Goal: Task Accomplishment & Management: Manage account settings

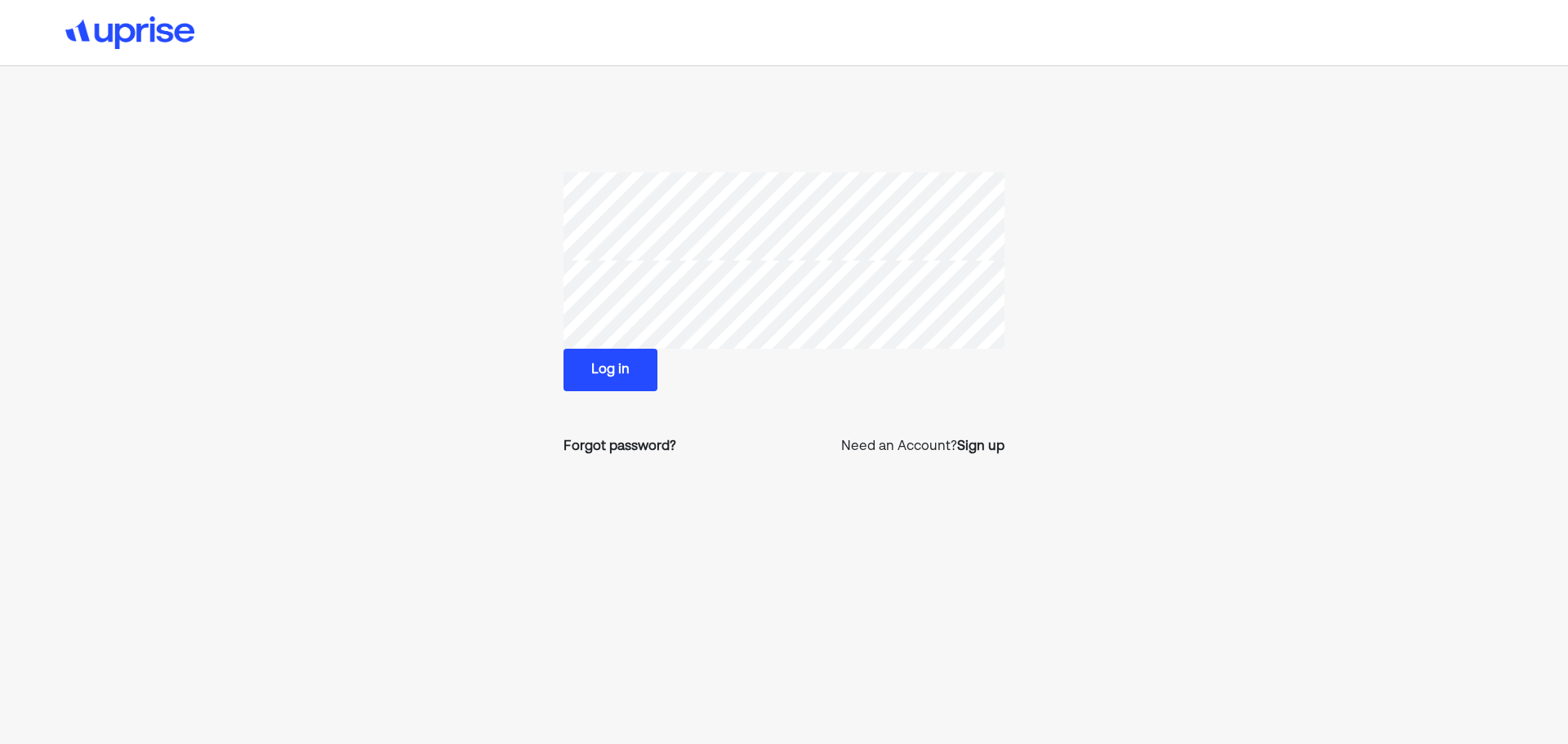
click at [614, 388] on button "Log in" at bounding box center [611, 369] width 94 height 43
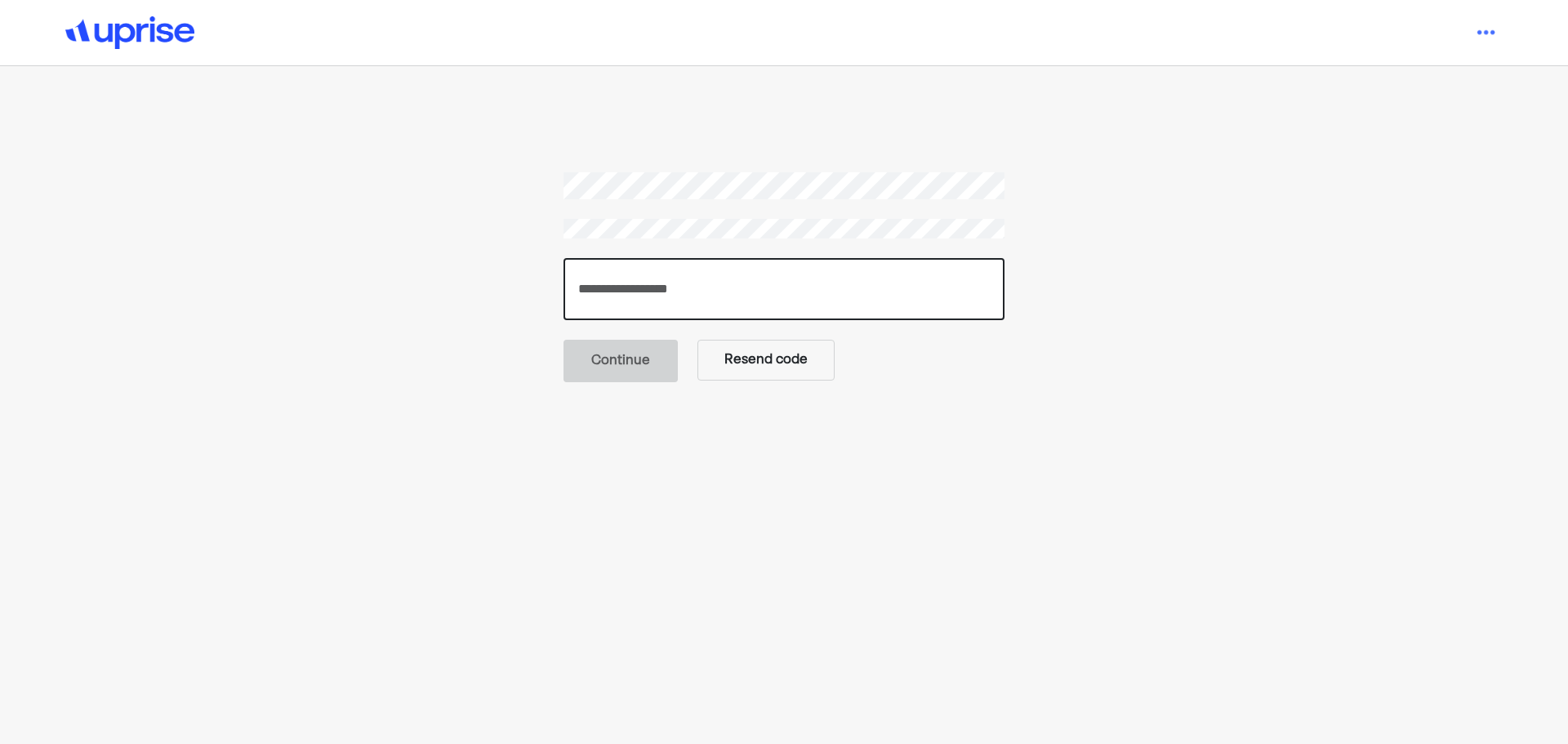
click at [669, 290] on input "number" at bounding box center [784, 288] width 441 height 62
click at [691, 291] on input "number" at bounding box center [784, 288] width 441 height 62
paste input "******"
type input "******"
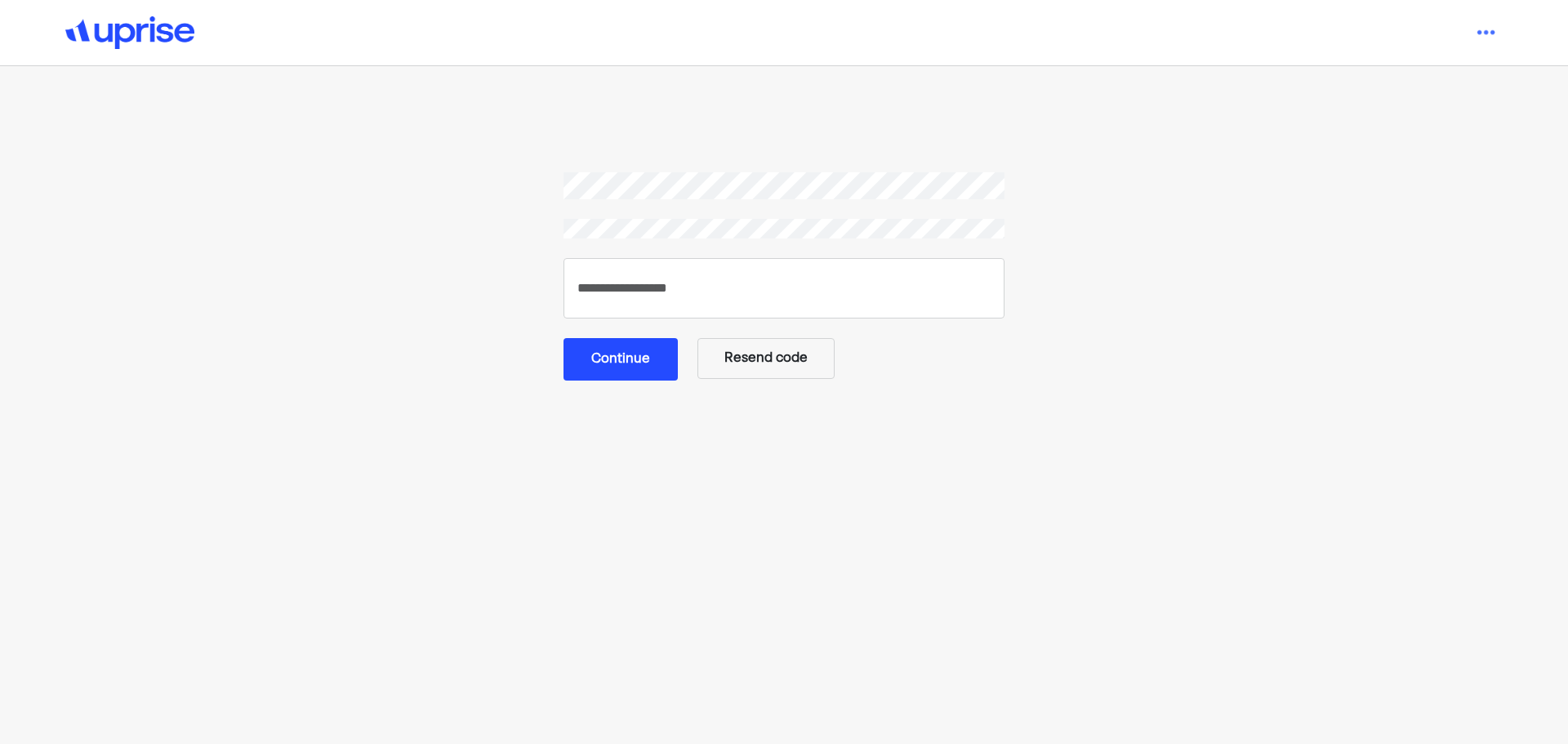
click at [644, 360] on button "Continue" at bounding box center [620, 359] width 114 height 43
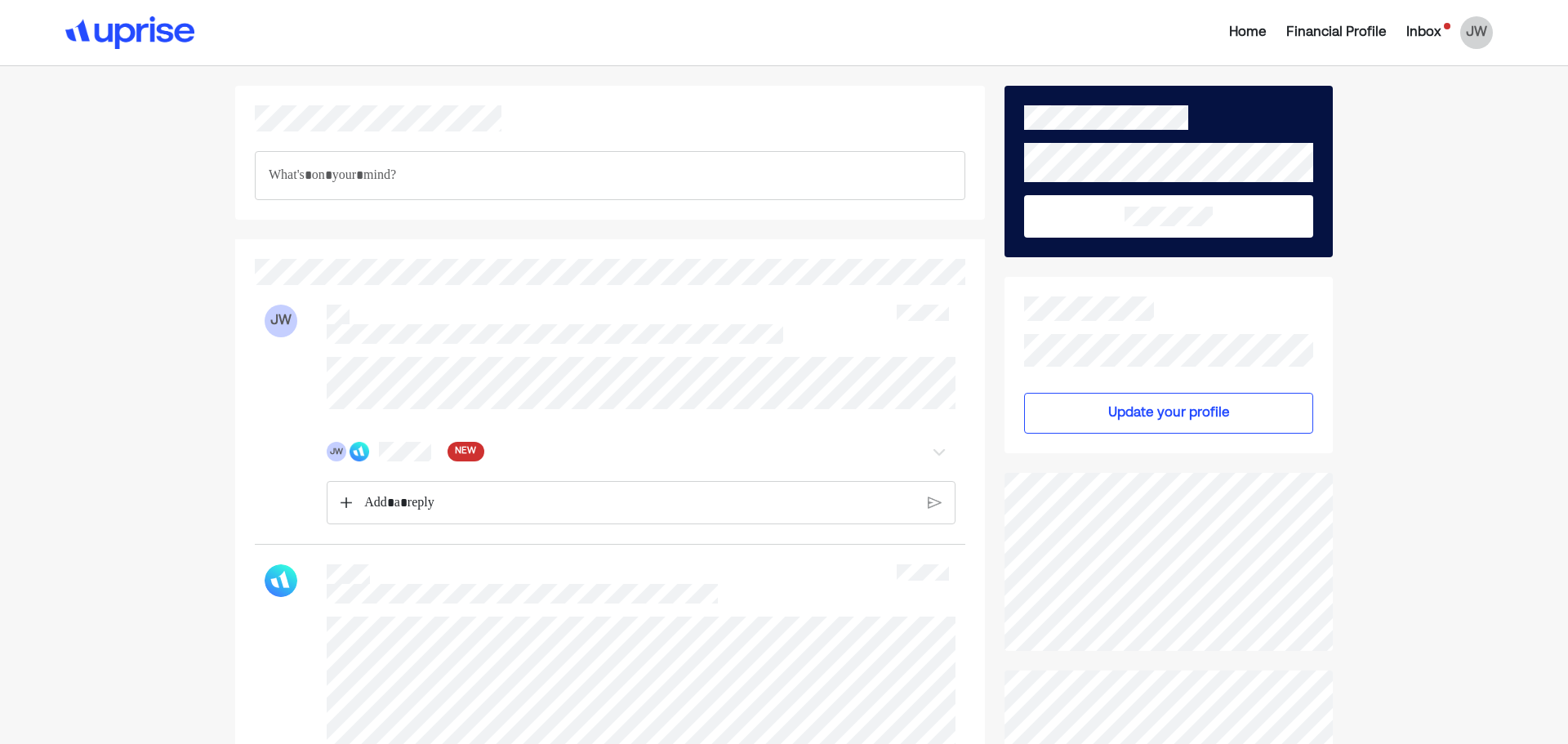
click at [504, 363] on div "JW JW NEW" at bounding box center [611, 415] width 711 height 260
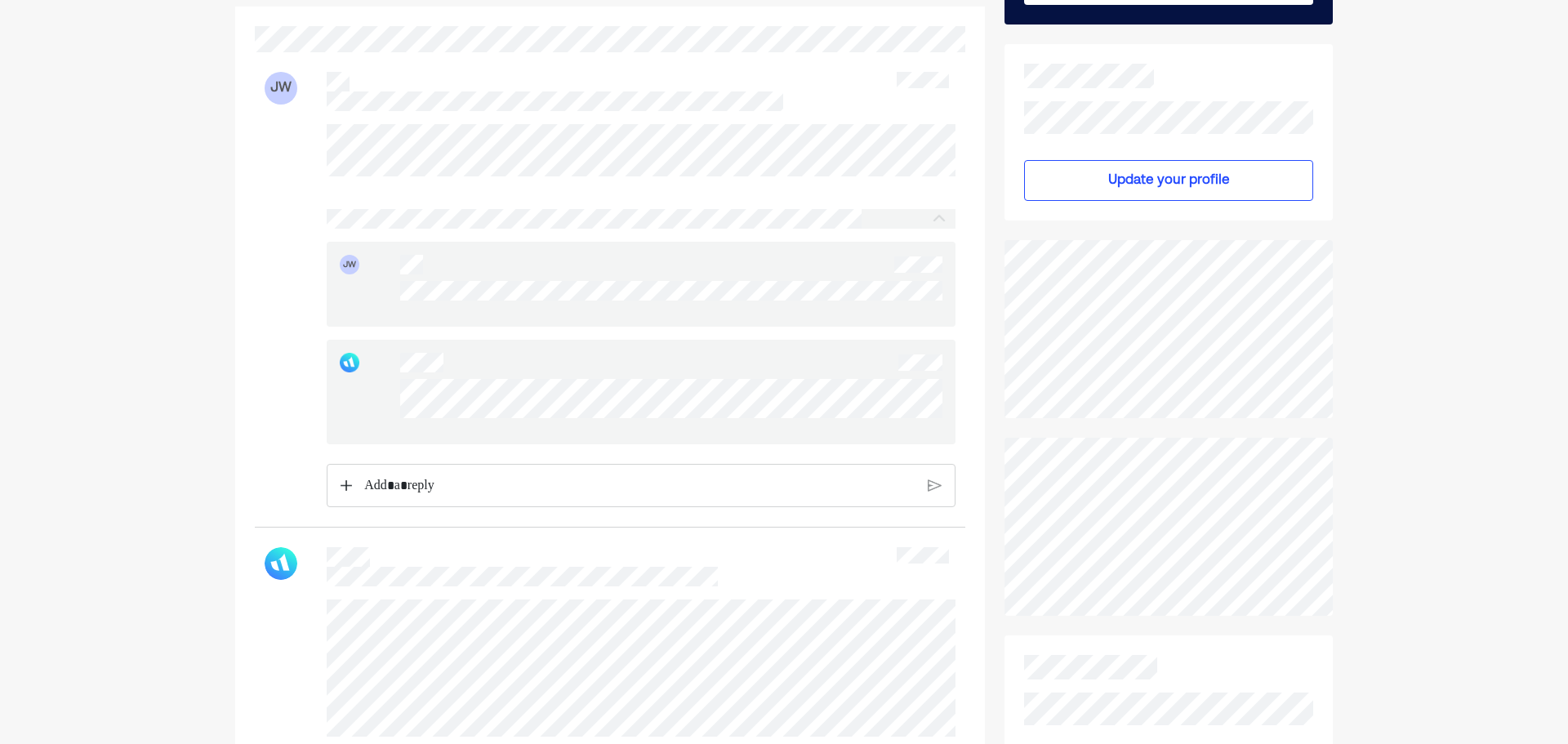
scroll to position [245, 0]
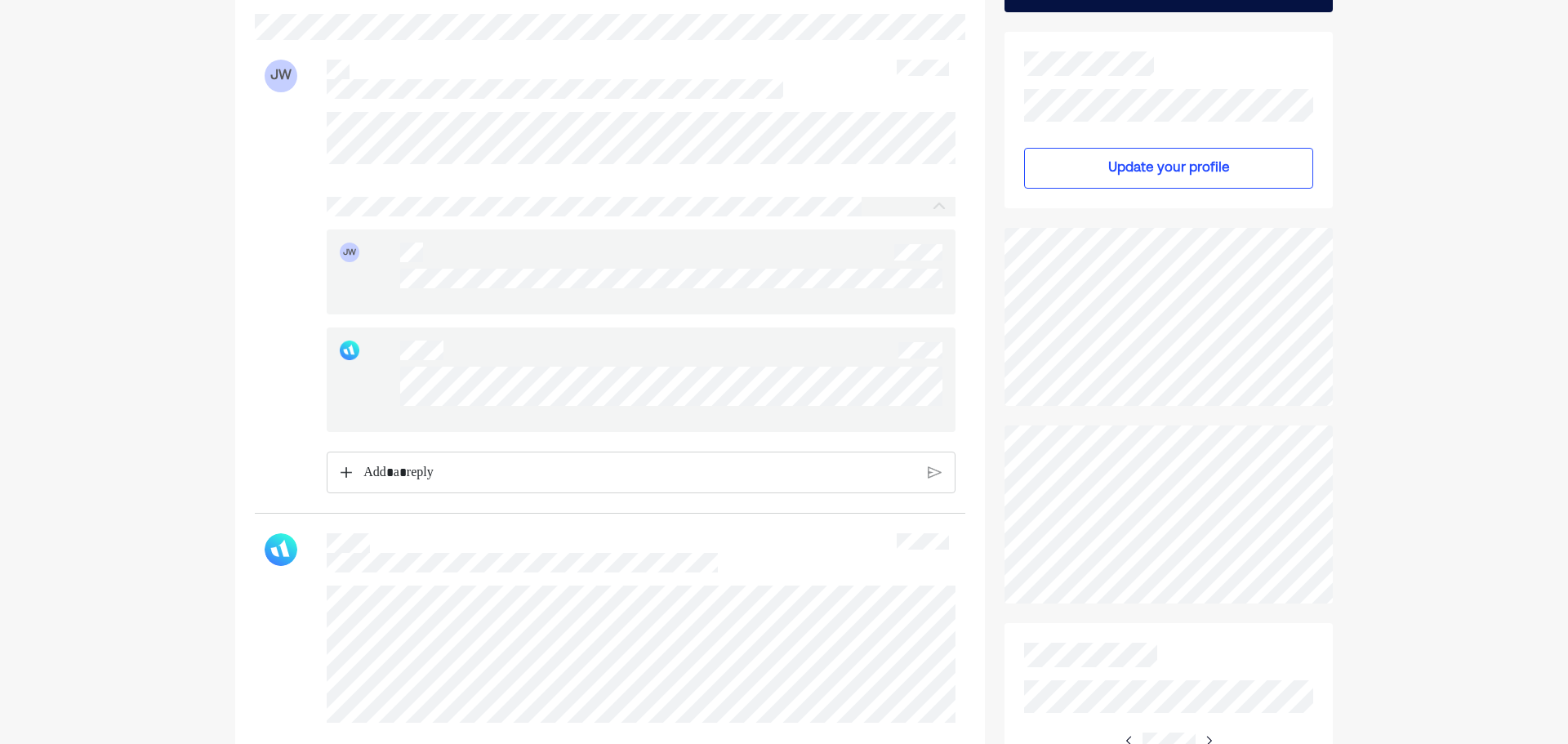
click at [564, 484] on p "Rich Text Editor. Editing area: main" at bounding box center [639, 473] width 552 height 21
click at [935, 492] on img at bounding box center [935, 485] width 14 height 15
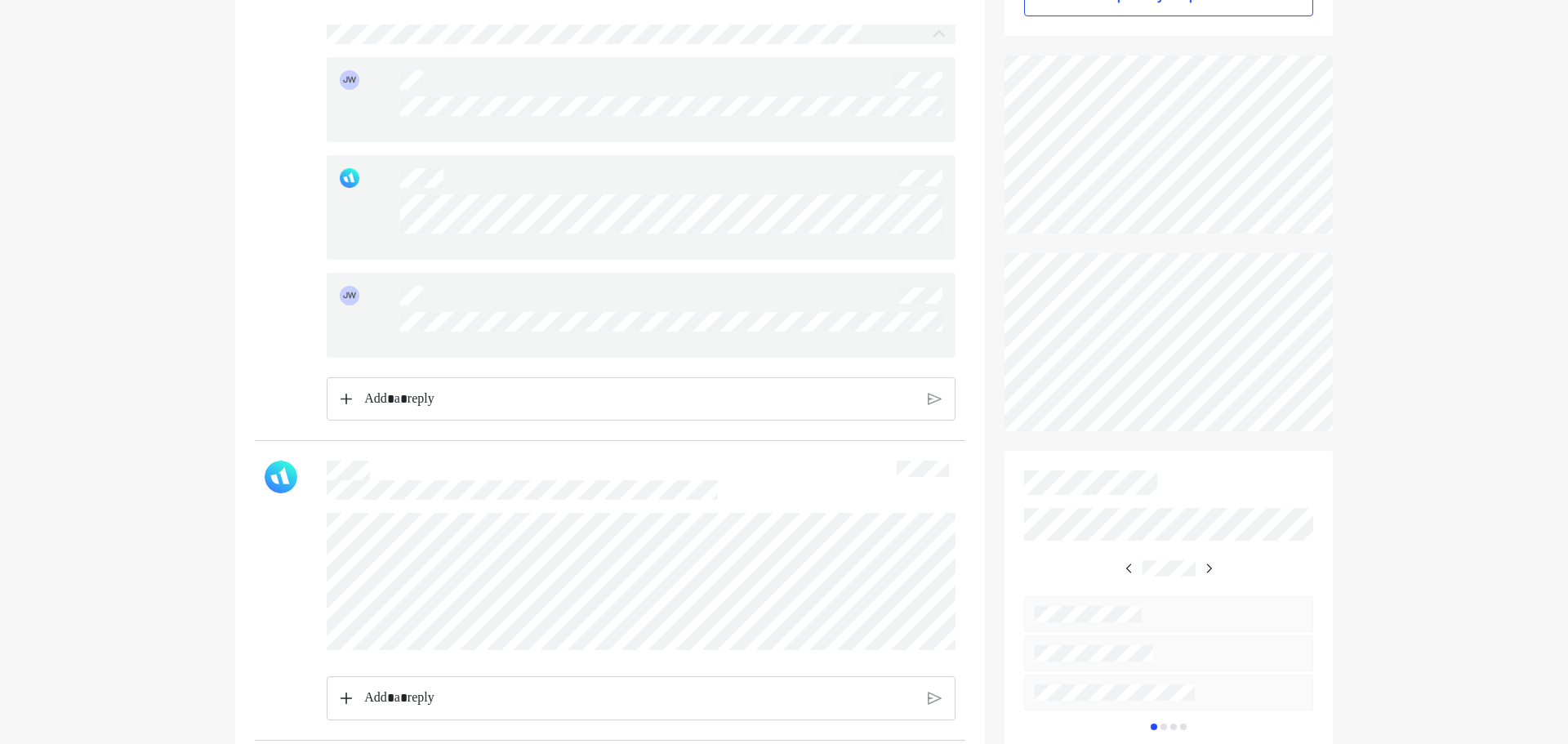
scroll to position [572, 0]
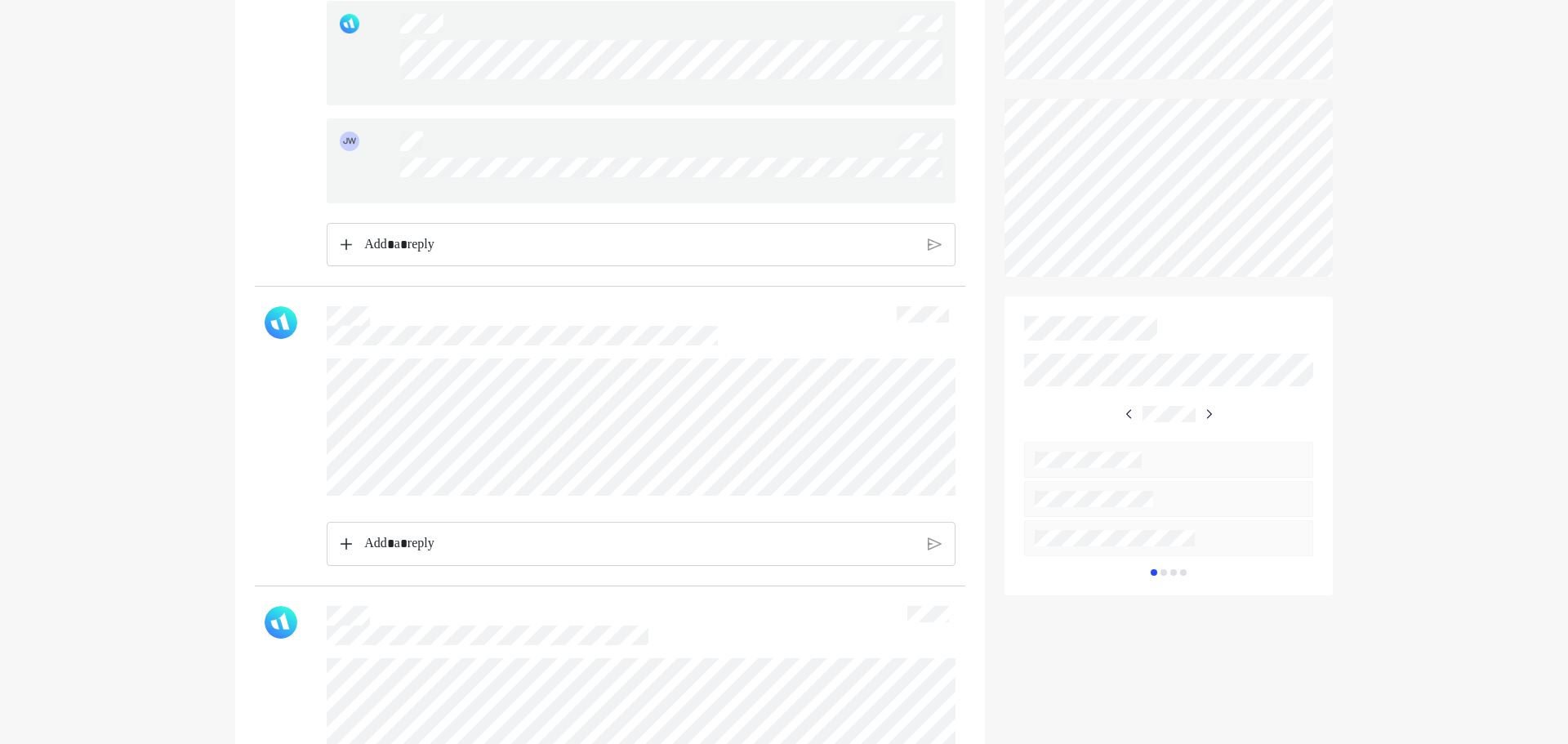
drag, startPoint x: 256, startPoint y: 448, endPoint x: 288, endPoint y: 493, distance: 55.2
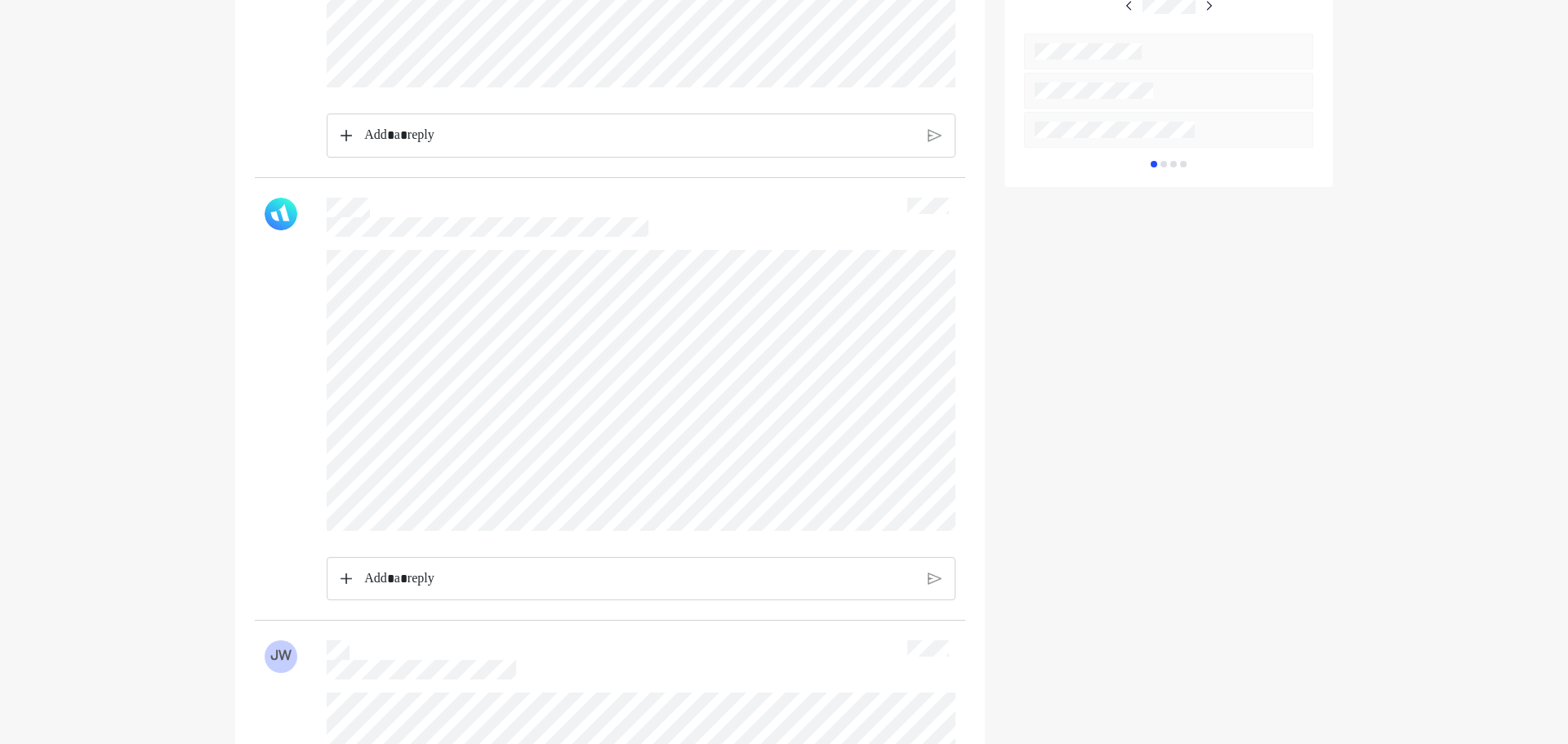
scroll to position [0, 0]
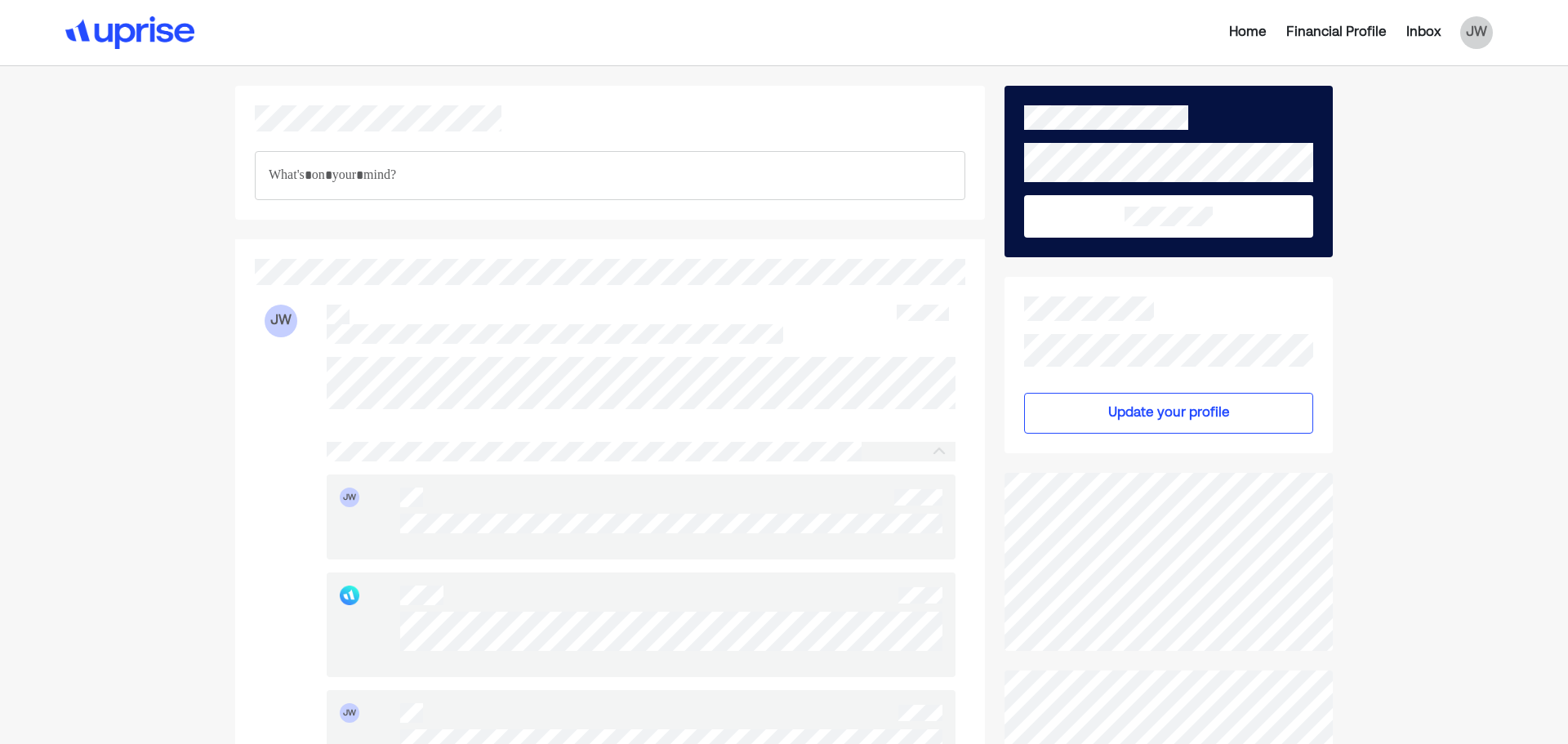
click at [519, 182] on p "Rich Text Editor. Editing area: main" at bounding box center [611, 175] width 683 height 21
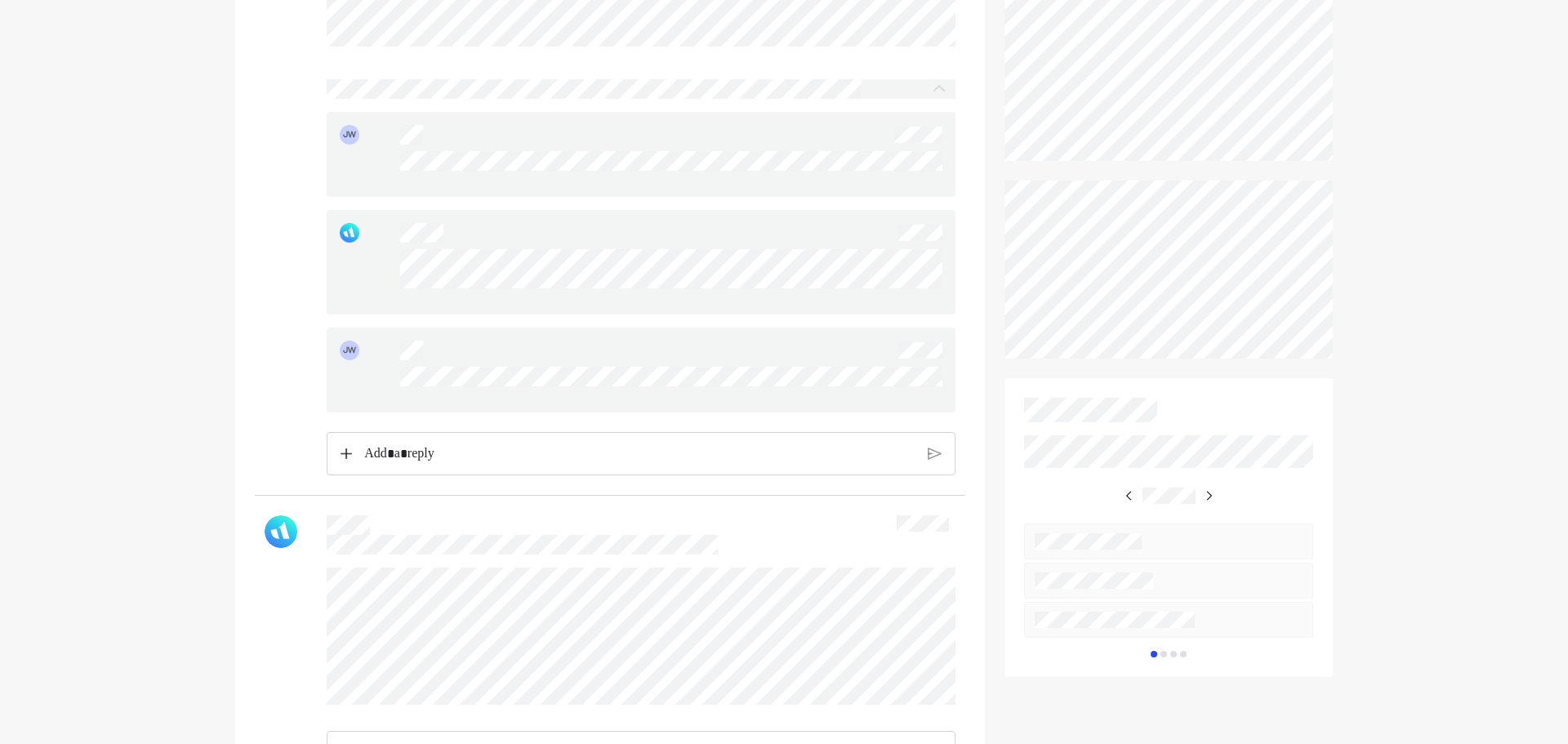
scroll to position [572, 0]
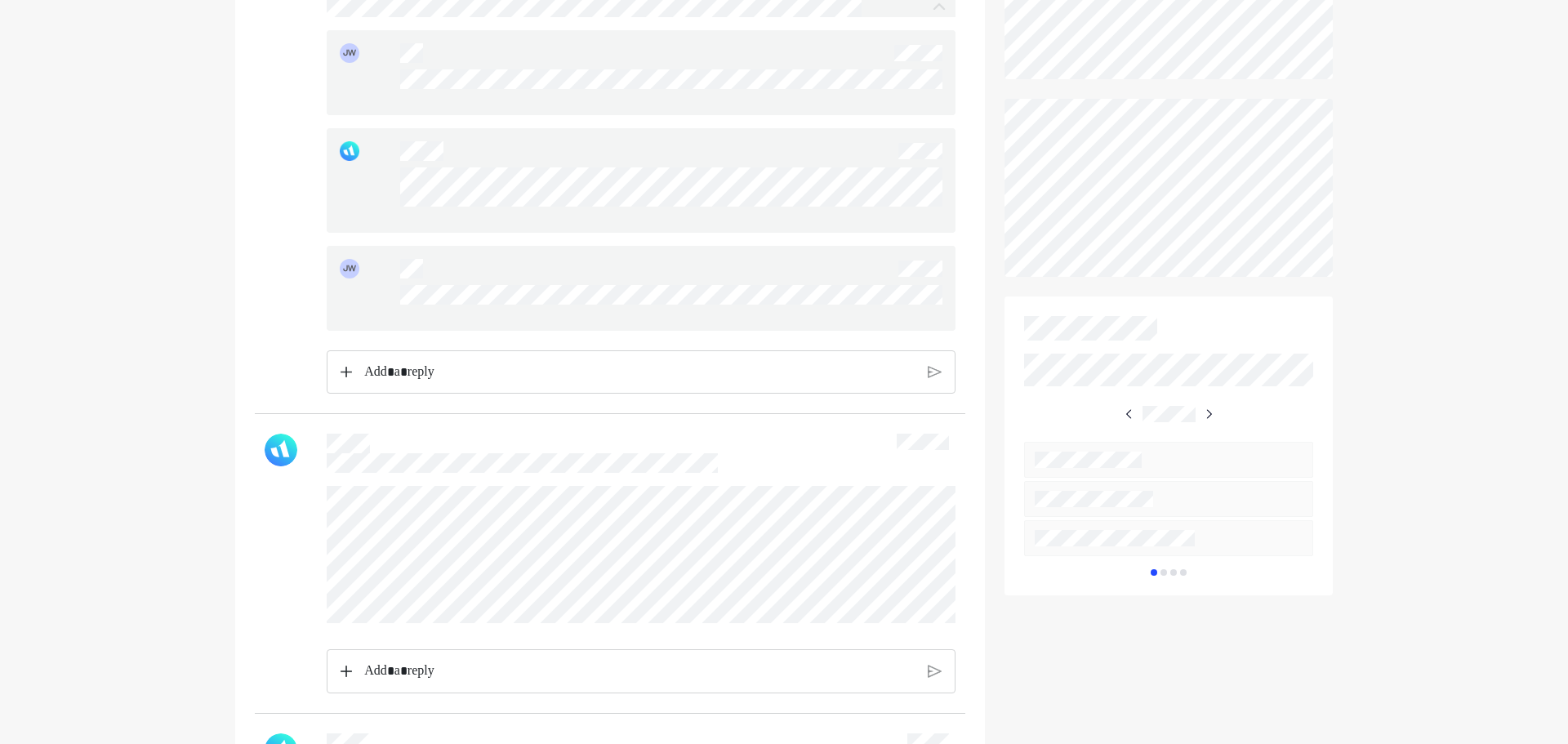
drag, startPoint x: 1221, startPoint y: 413, endPoint x: 1213, endPoint y: 413, distance: 8.0
click at [1221, 413] on div at bounding box center [1169, 488] width 289 height 177
click at [1200, 413] on div at bounding box center [1169, 415] width 92 height 30
click at [1210, 413] on img at bounding box center [1208, 414] width 13 height 13
click at [1213, 413] on img at bounding box center [1207, 414] width 13 height 13
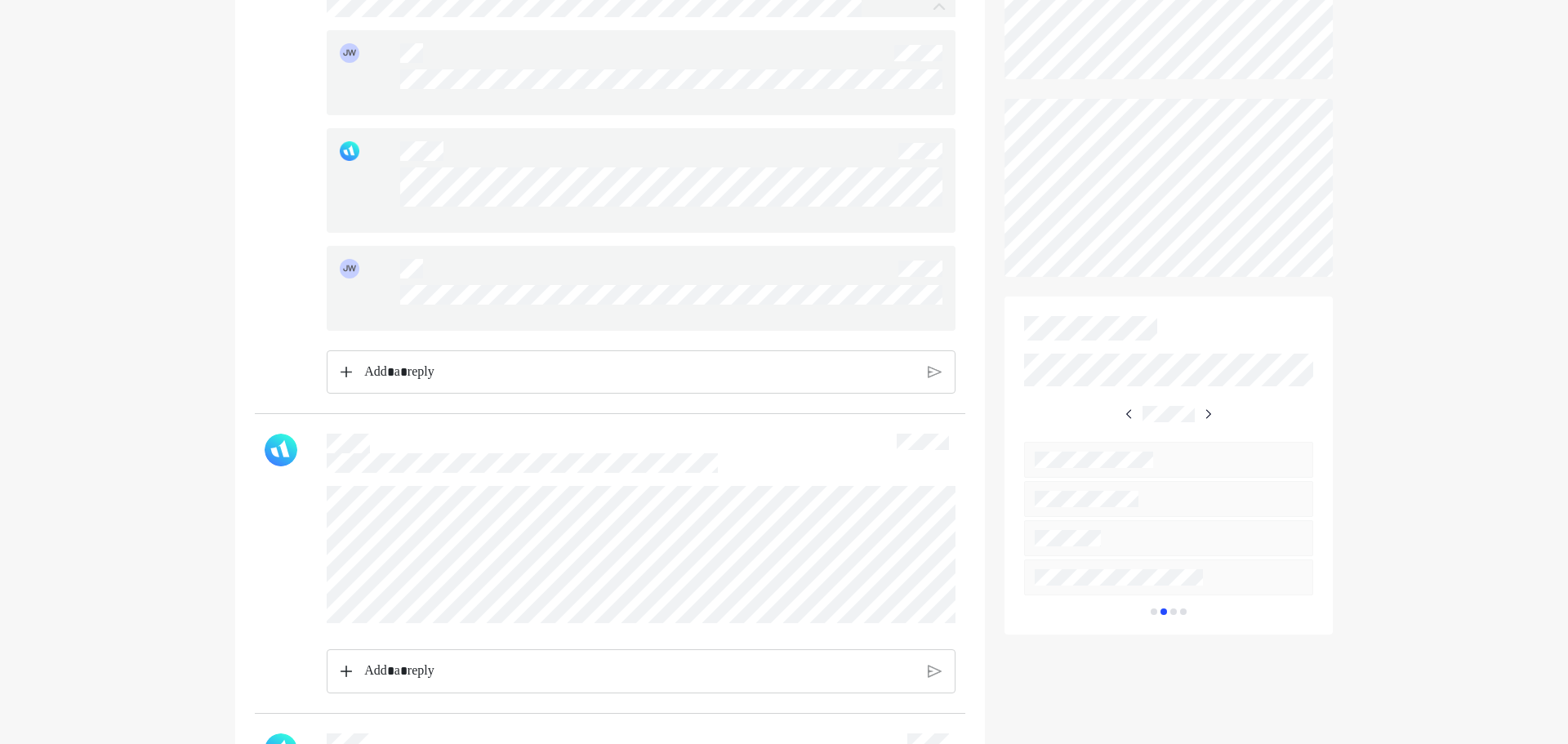
click at [1213, 413] on img at bounding box center [1207, 414] width 13 height 13
click at [1213, 413] on img at bounding box center [1208, 414] width 13 height 13
click at [1213, 413] on img at bounding box center [1207, 414] width 13 height 13
click at [1213, 413] on img at bounding box center [1206, 414] width 13 height 13
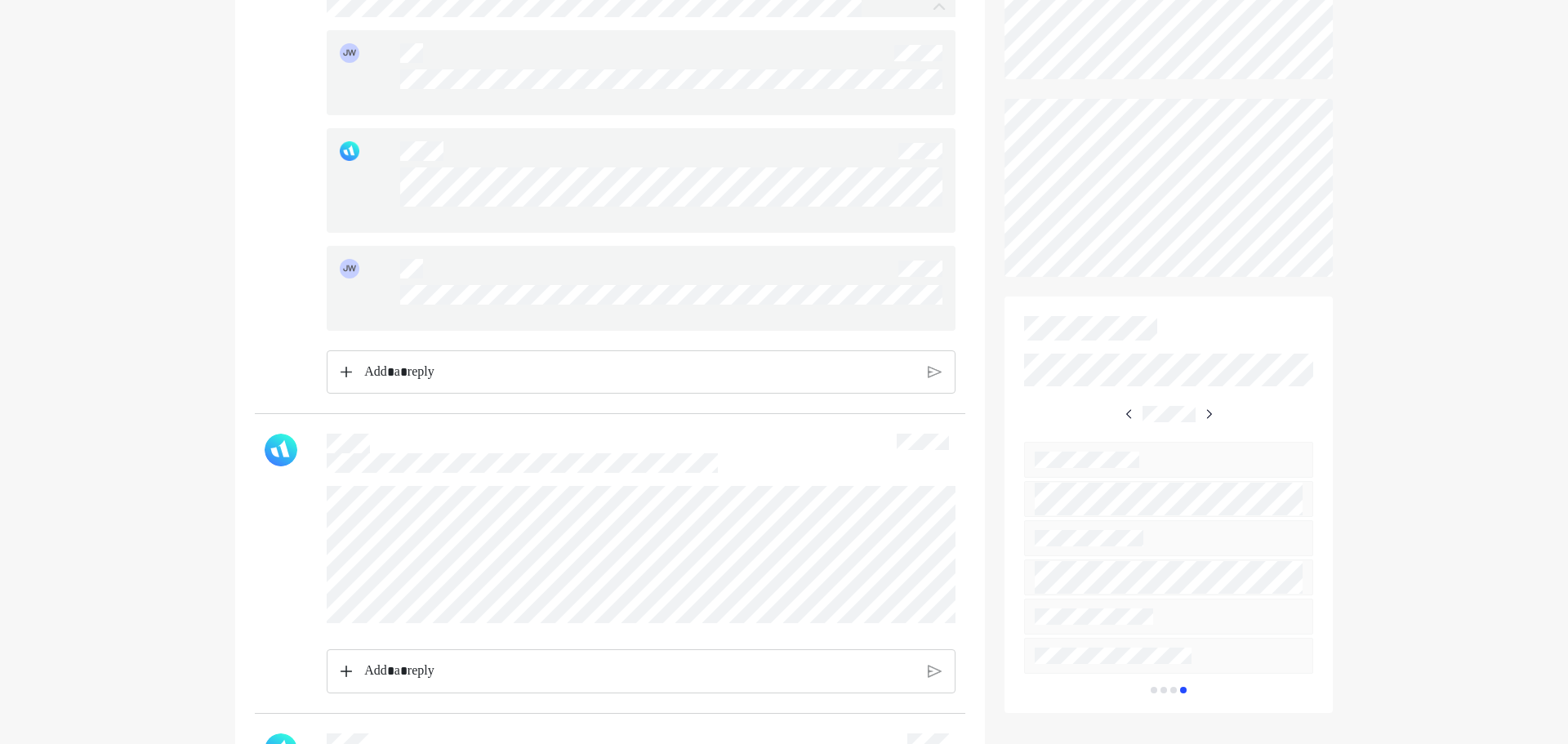
click at [1213, 413] on img at bounding box center [1208, 414] width 13 height 13
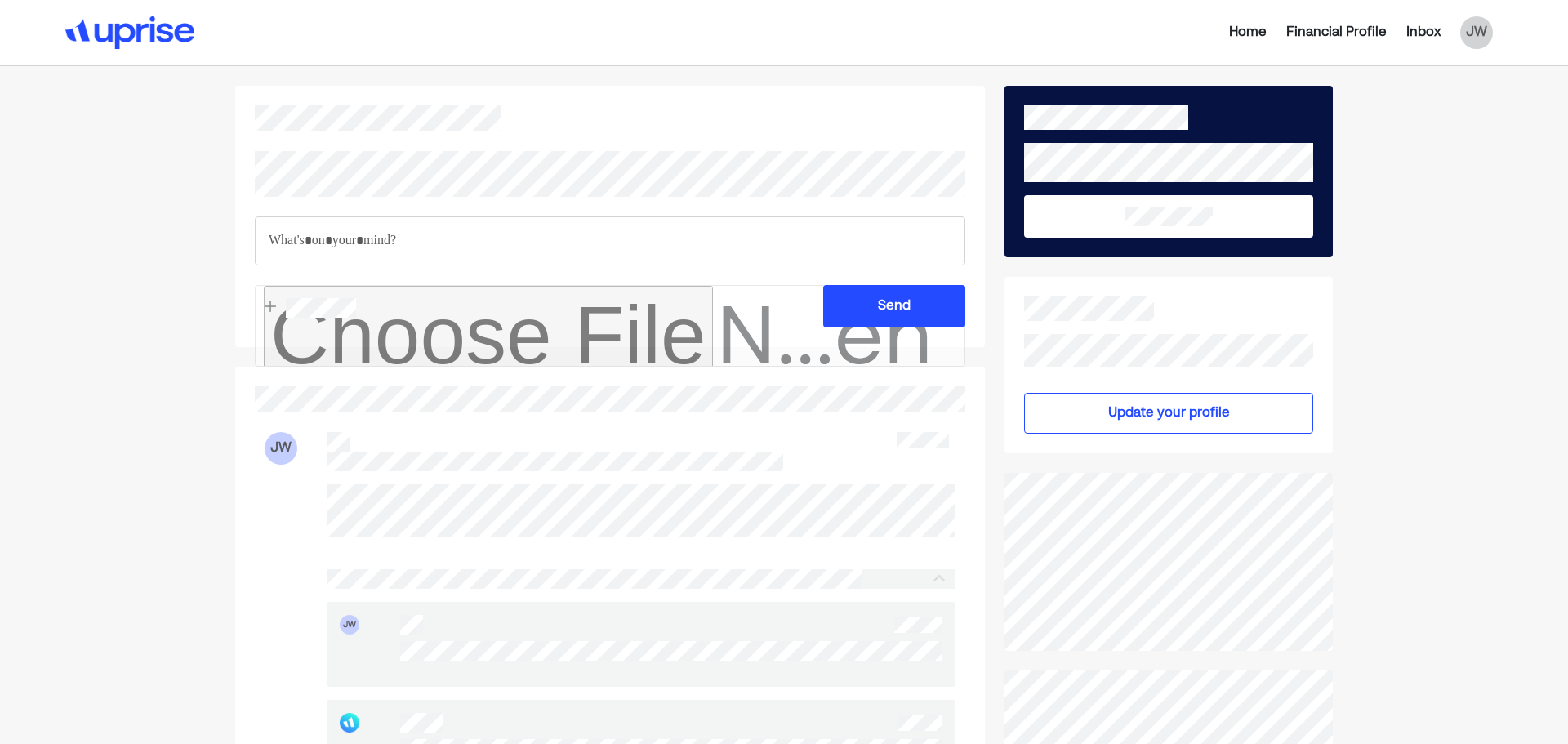
click at [1493, 37] on div "Home Financial Profile Inbox JW" at bounding box center [1266, 33] width 475 height 33
click at [1480, 37] on div "JW" at bounding box center [1477, 33] width 33 height 33
click at [1478, 98] on div "Settings" at bounding box center [1465, 101] width 52 height 20
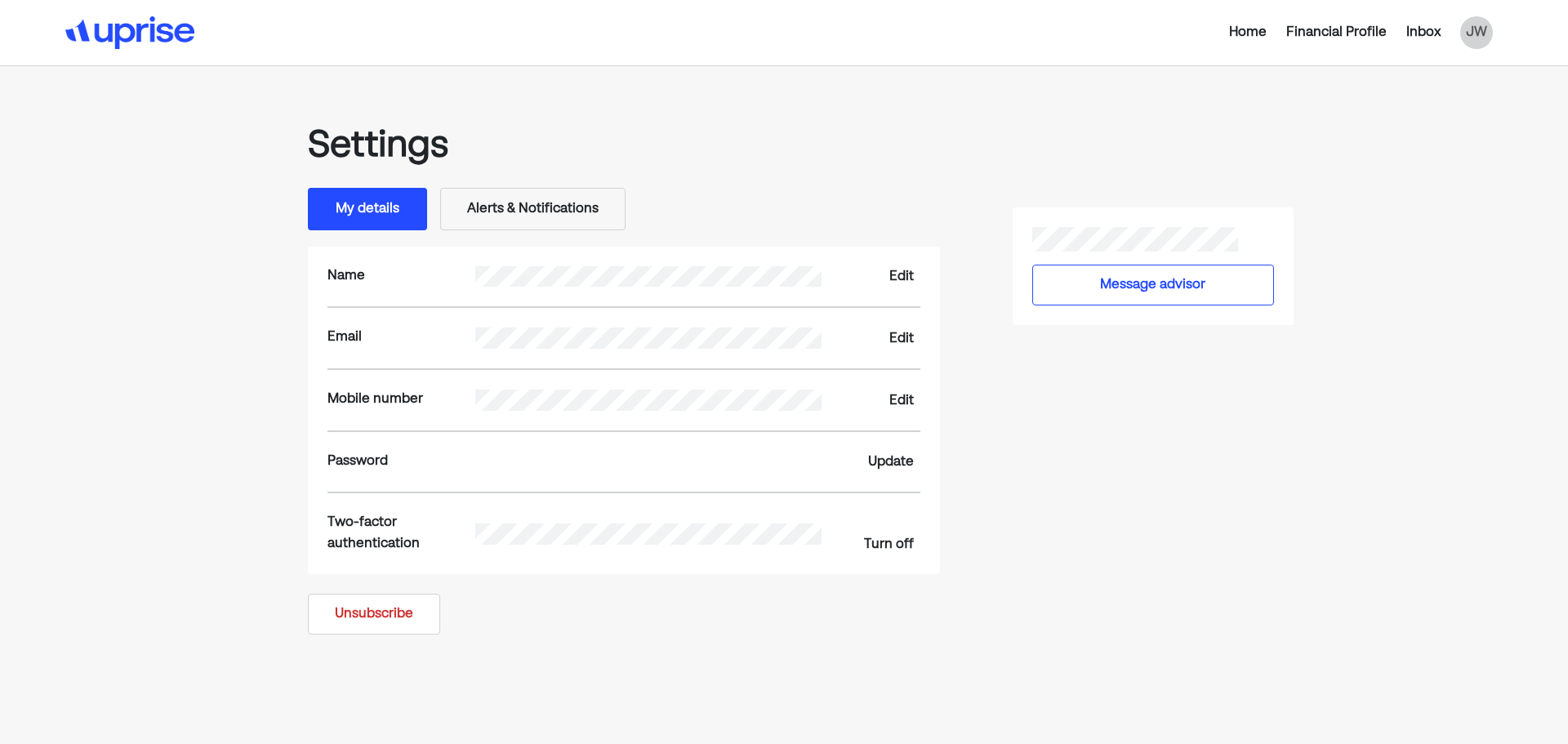
click at [396, 620] on button "Unsubscribe" at bounding box center [375, 614] width 132 height 41
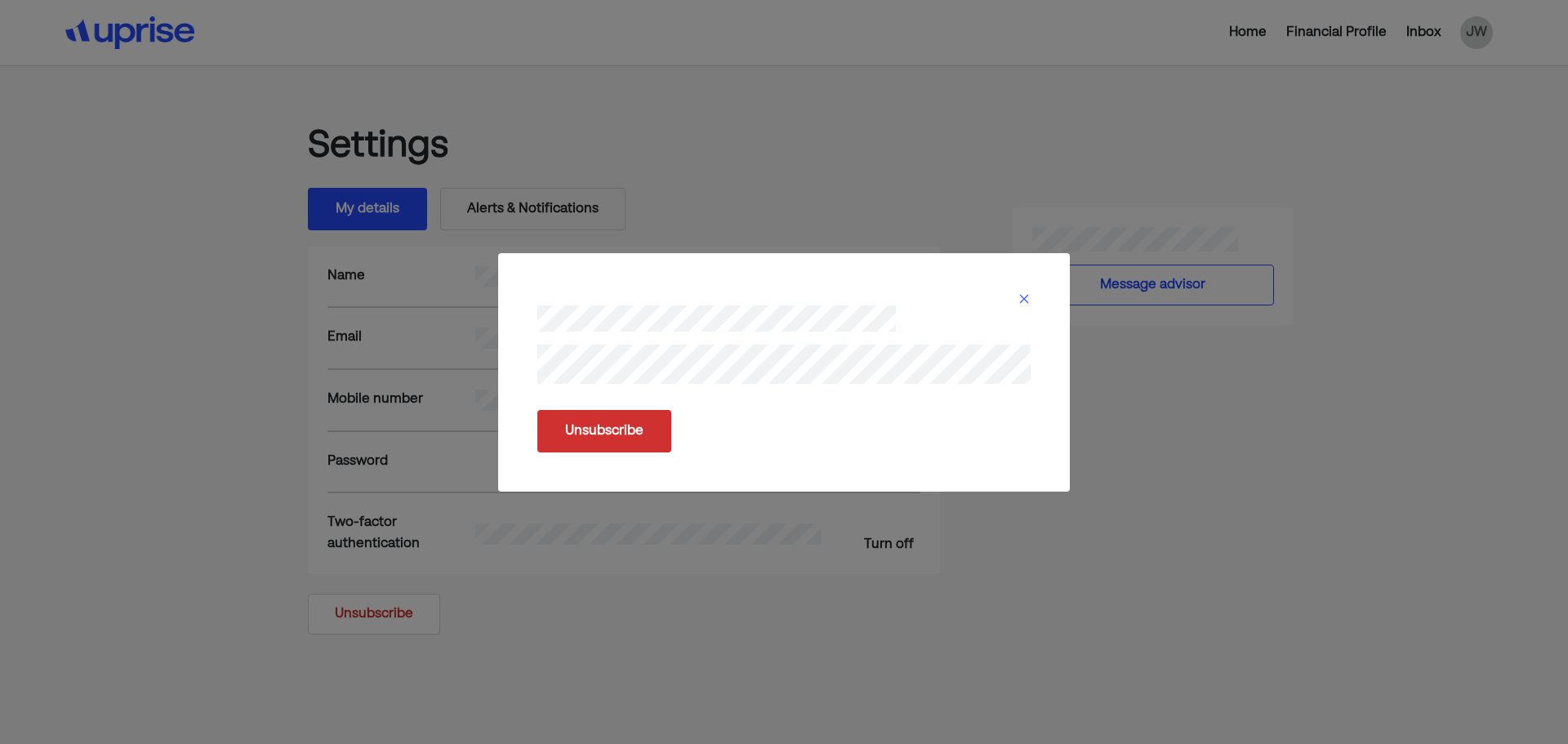
click at [916, 429] on div "Unsubscribe" at bounding box center [784, 431] width 493 height 43
click at [644, 432] on button "Unsubscribe" at bounding box center [605, 431] width 134 height 43
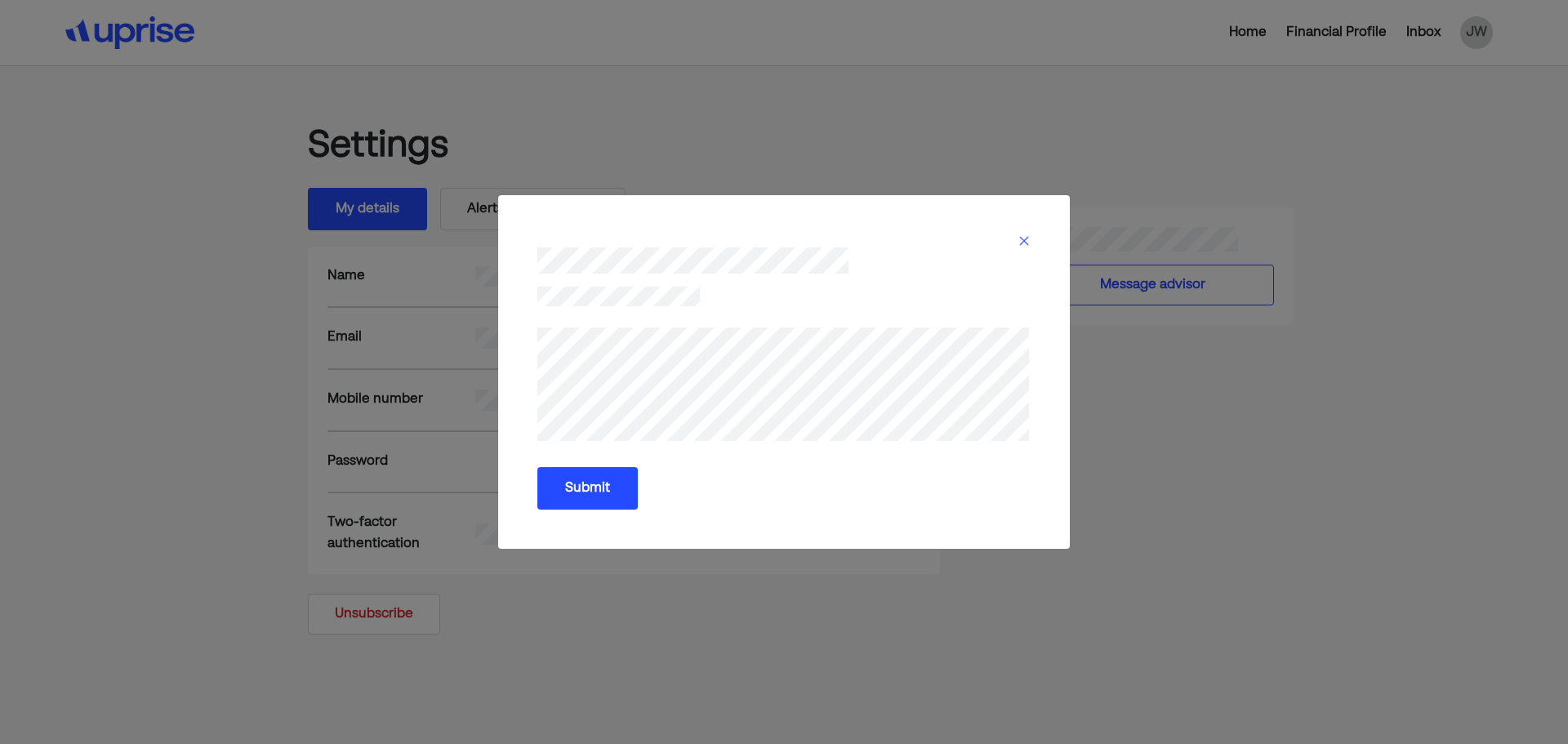
click at [604, 473] on button "Submit" at bounding box center [587, 488] width 100 height 43
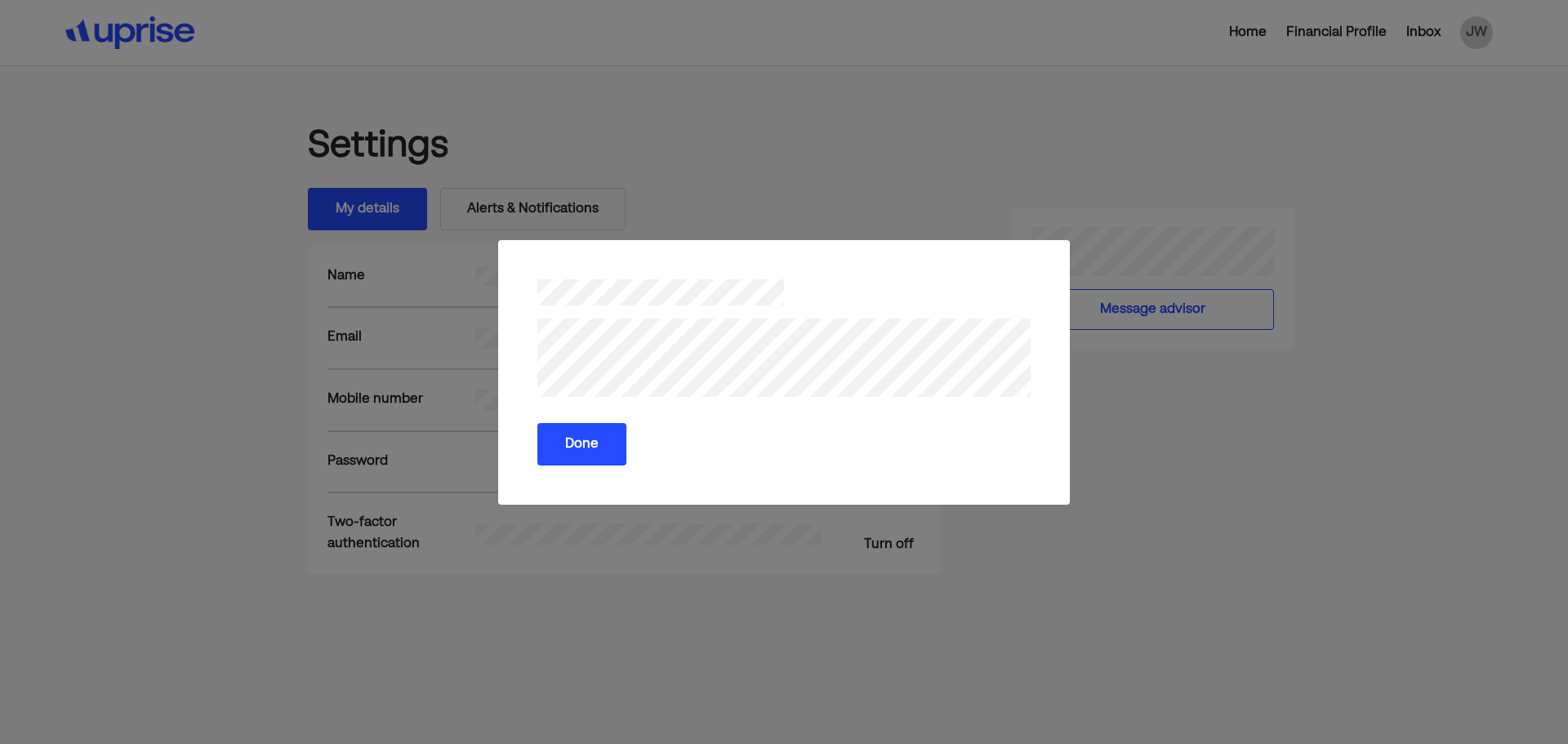
click at [598, 444] on button "Done" at bounding box center [582, 444] width 89 height 43
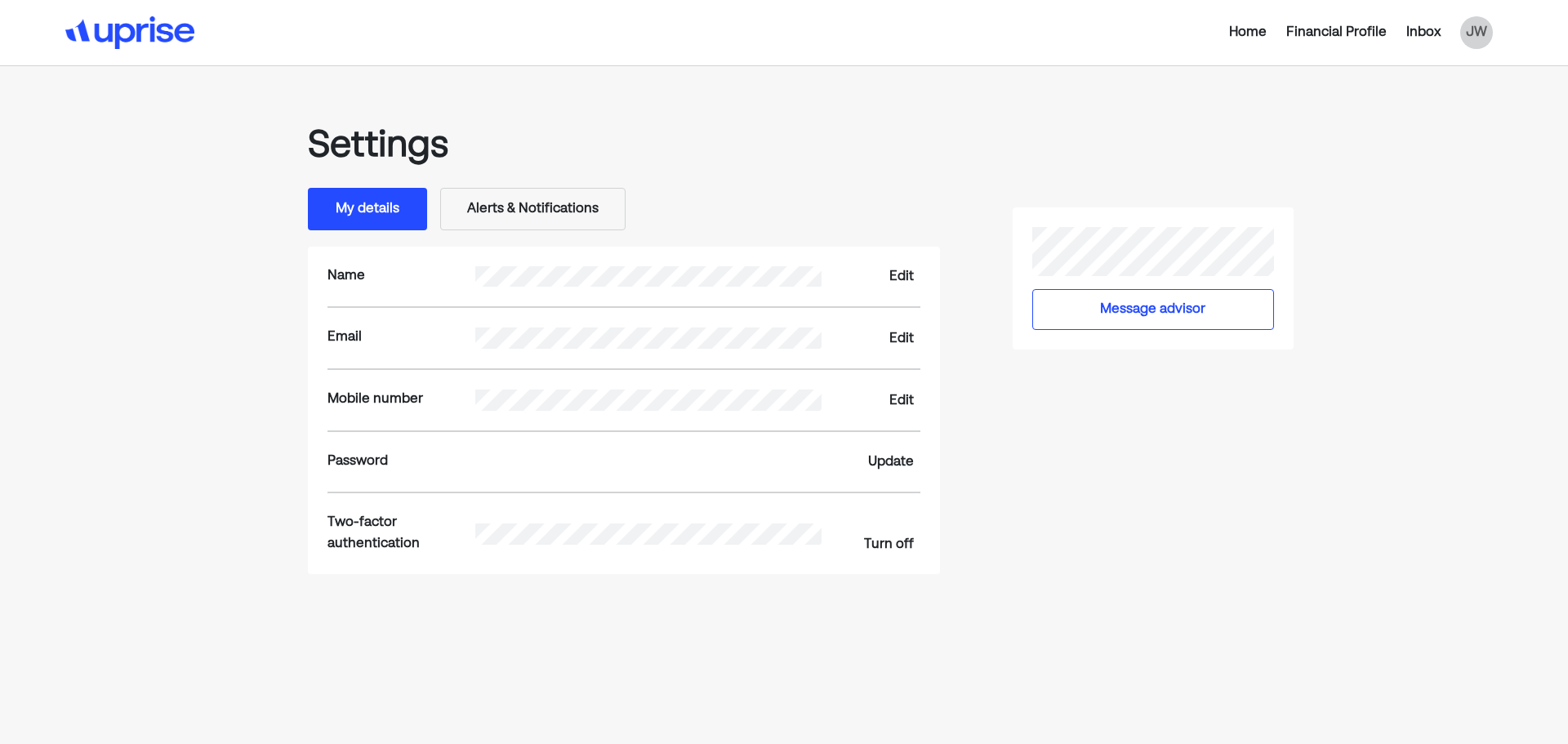
click at [1212, 489] on div "Settings My details Alerts & Notifications Name Edit Email Edit Mobile number E…" at bounding box center [784, 329] width 1058 height 489
click at [1247, 40] on div "Home" at bounding box center [1247, 32] width 37 height 20
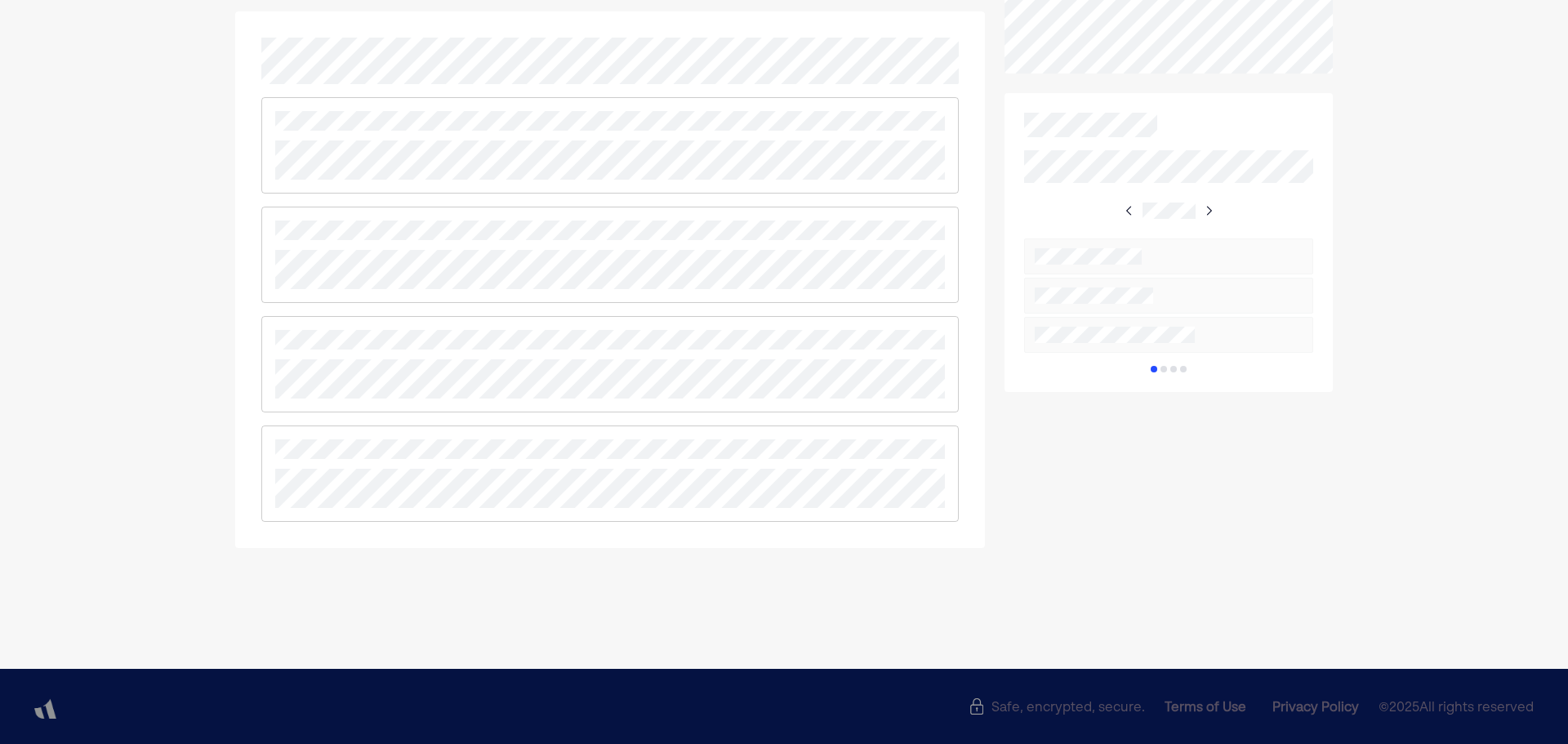
scroll to position [916, 0]
